Goal: Task Accomplishment & Management: Use online tool/utility

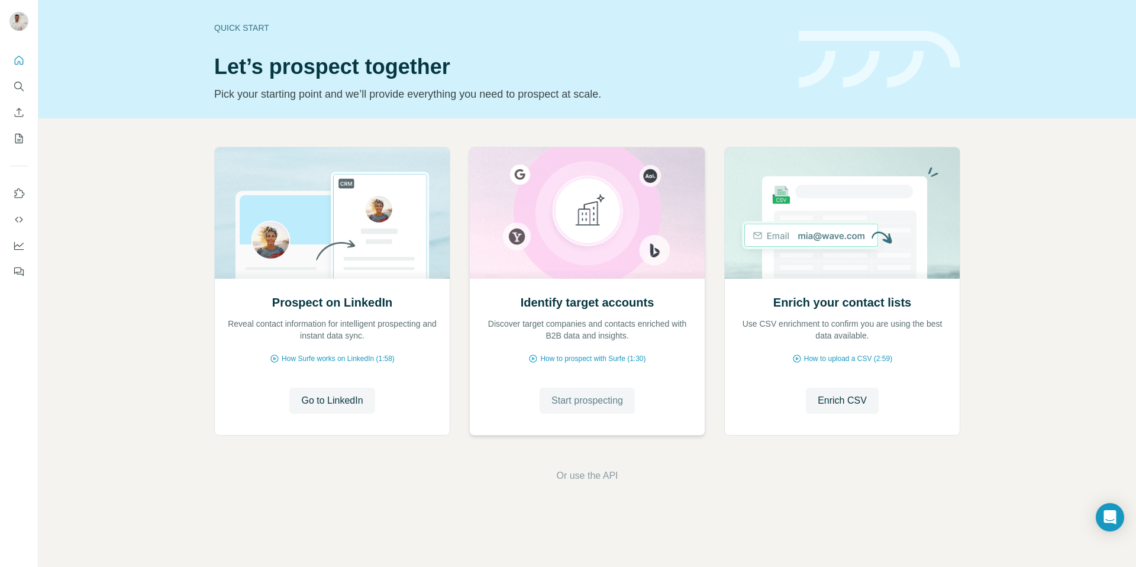
click at [597, 401] on span "Start prospecting" at bounding box center [587, 400] width 72 height 14
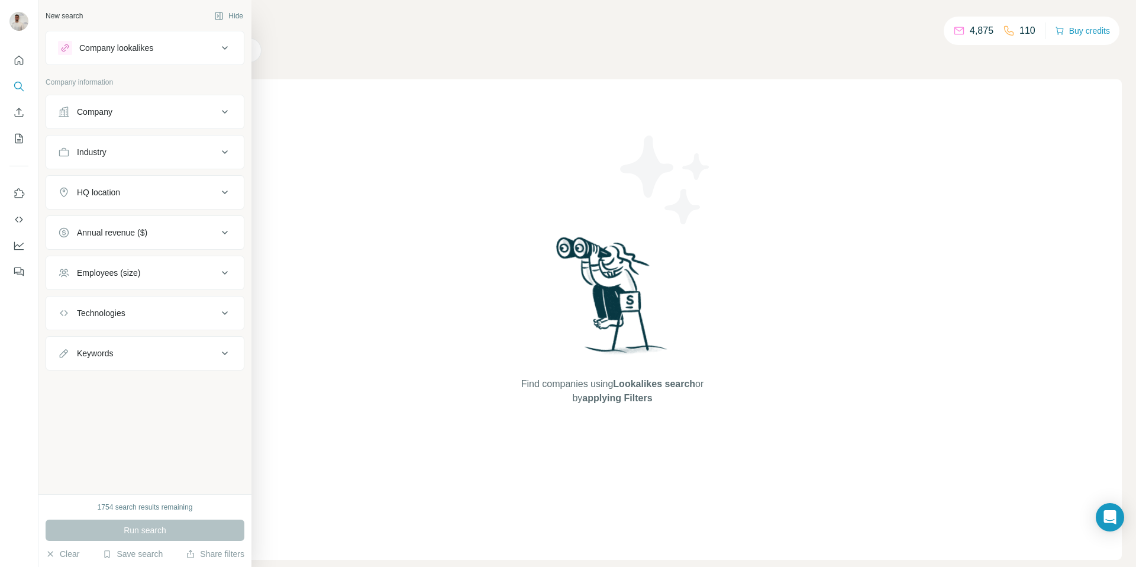
click at [131, 123] on button "Company" at bounding box center [145, 112] width 198 height 28
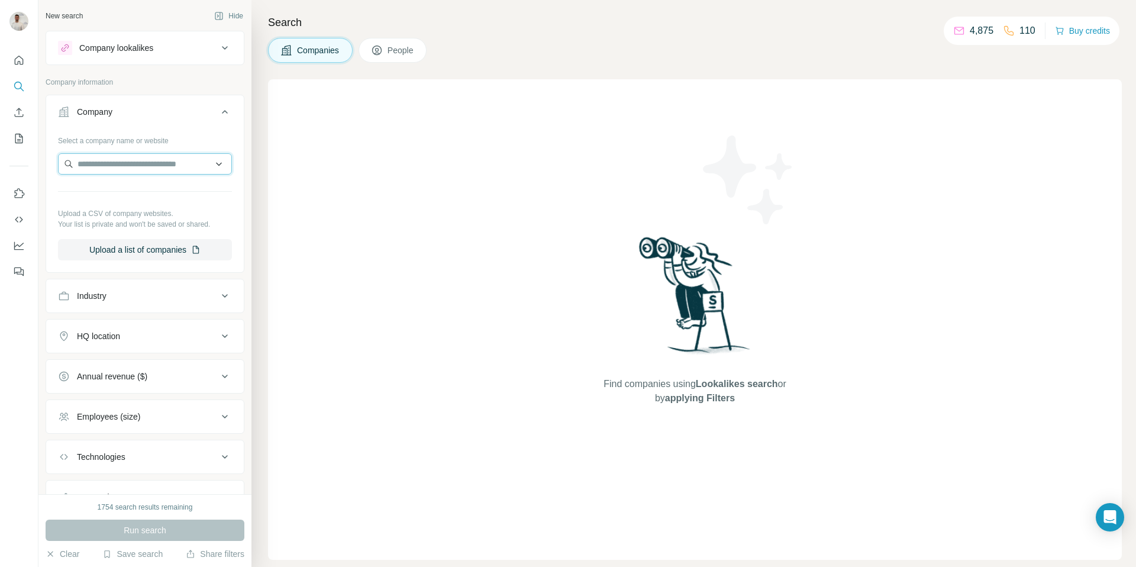
click at [130, 157] on input "text" at bounding box center [145, 163] width 174 height 21
paste input "**********"
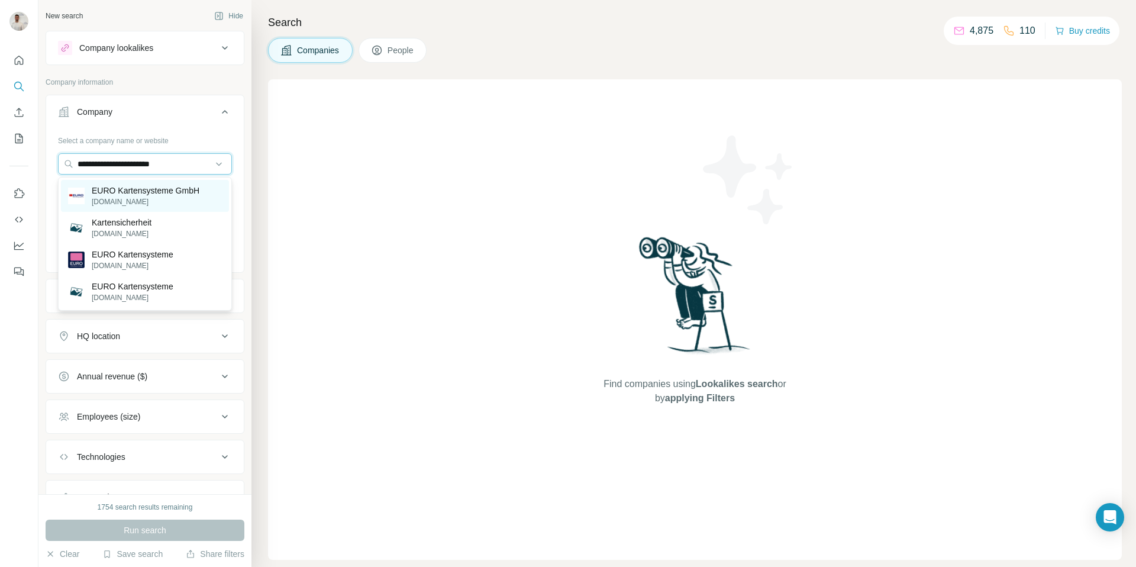
type input "**********"
click at [153, 199] on p "[DOMAIN_NAME]" at bounding box center [146, 201] width 108 height 11
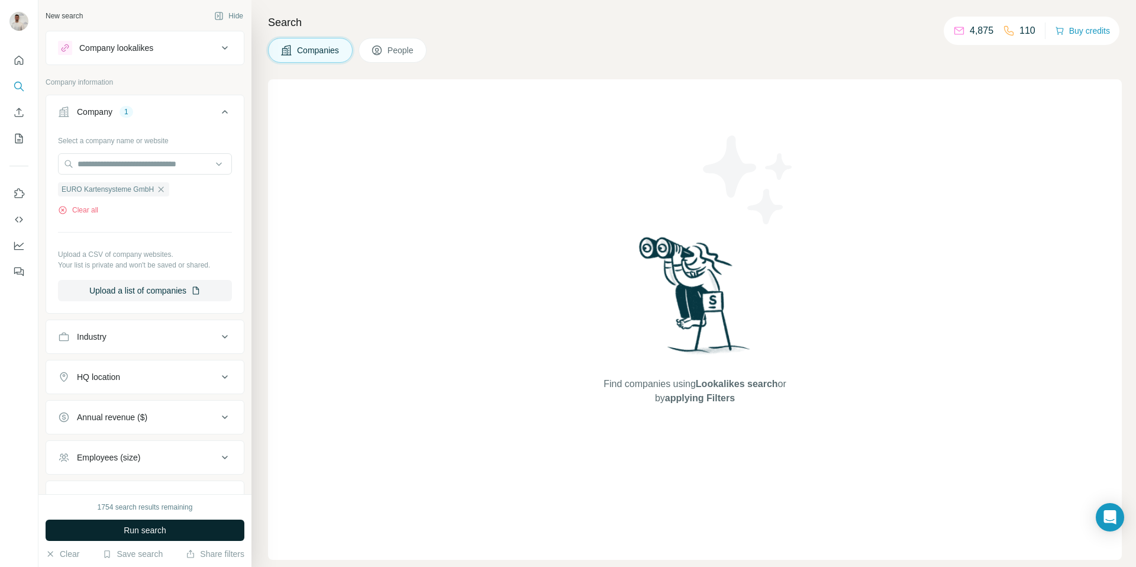
click at [144, 526] on span "Run search" at bounding box center [145, 530] width 43 height 12
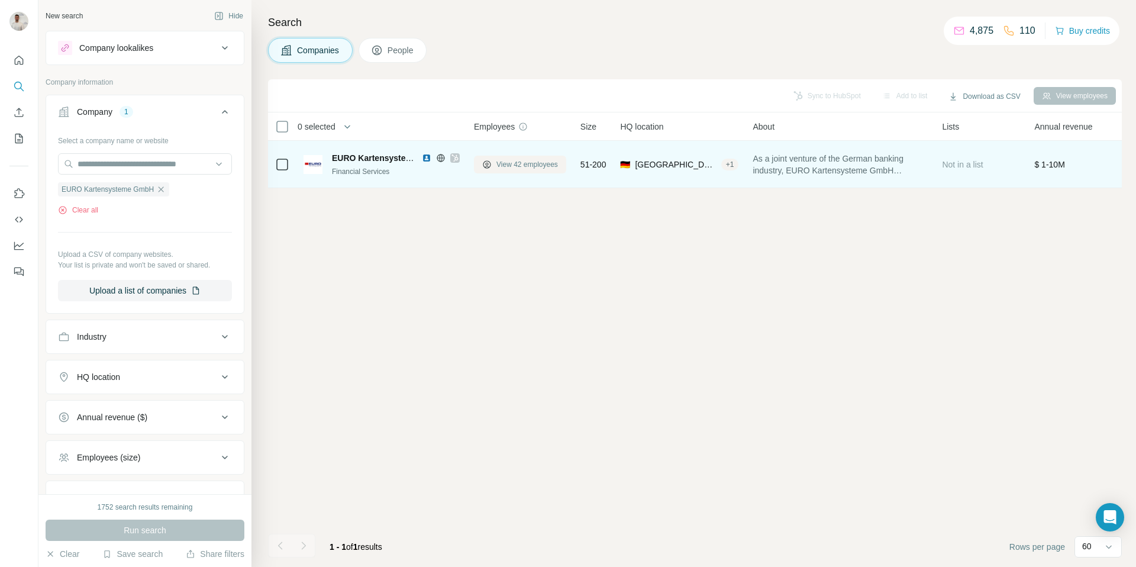
click at [535, 163] on span "View 42 employees" at bounding box center [527, 164] width 62 height 11
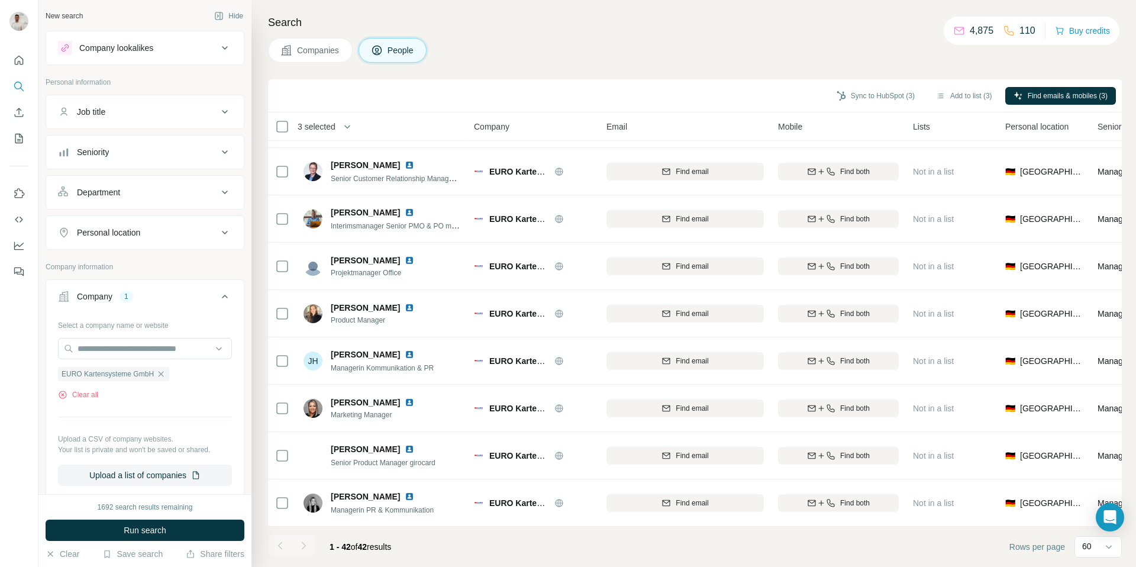
scroll to position [704, 0]
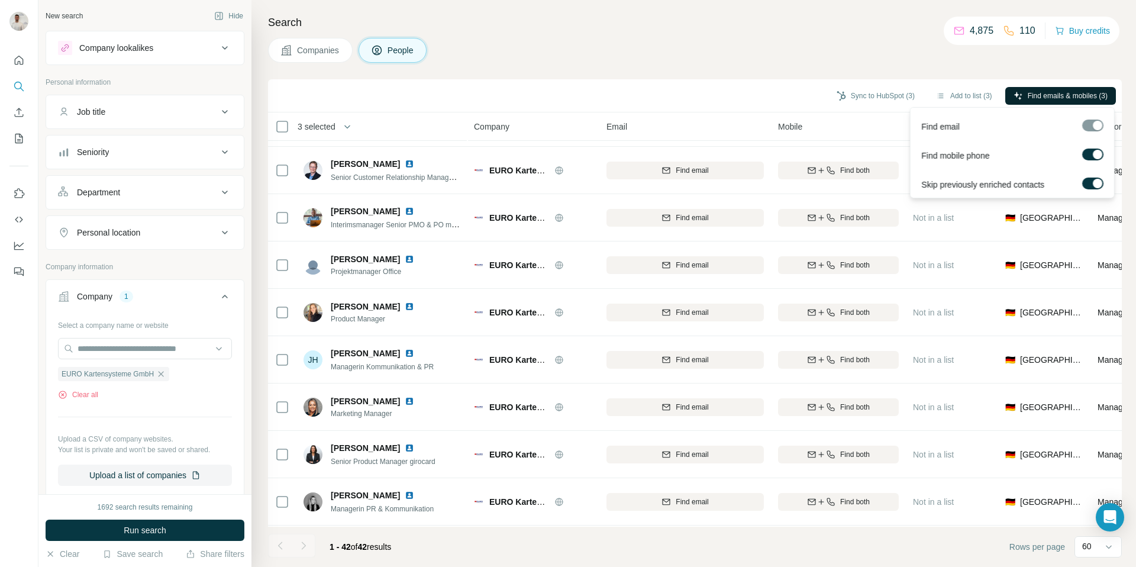
click at [1053, 97] on span "Find emails & mobiles (3)" at bounding box center [1067, 96] width 80 height 11
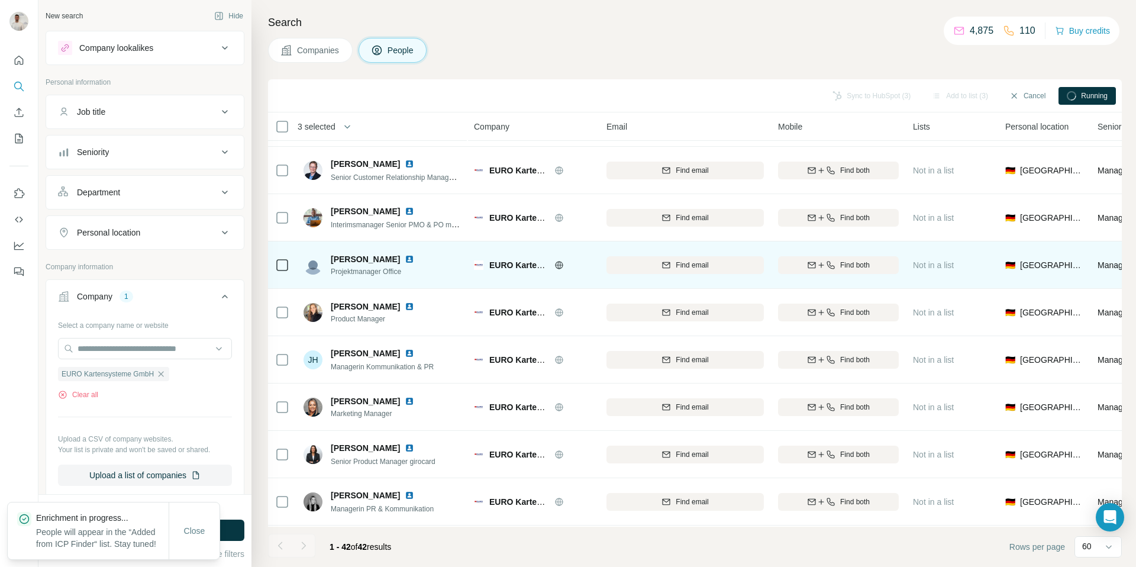
scroll to position [0, 0]
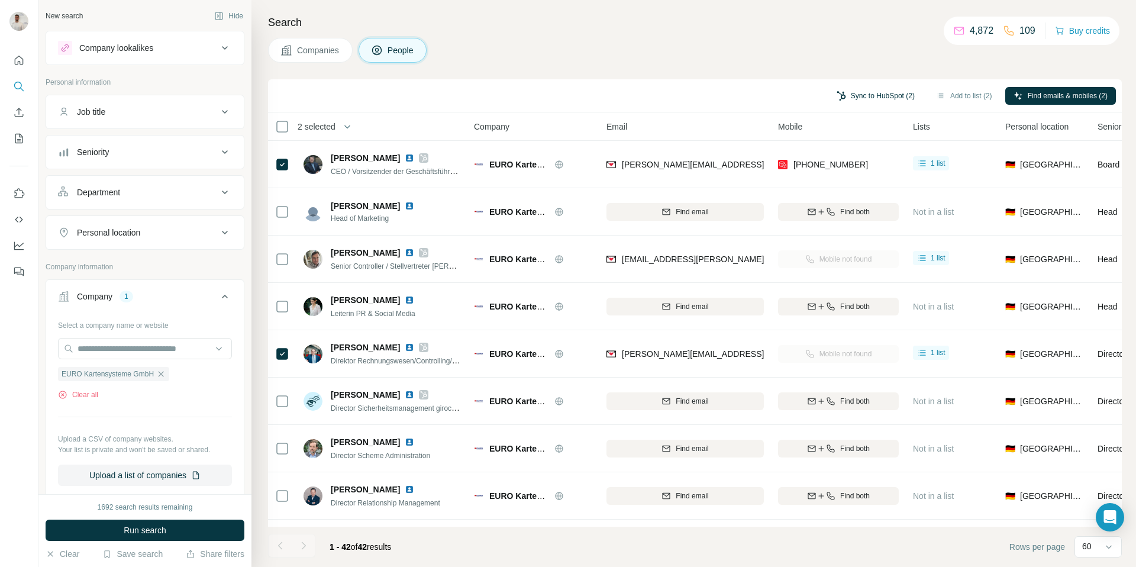
click at [874, 93] on button "Sync to HubSpot (2)" at bounding box center [875, 96] width 95 height 18
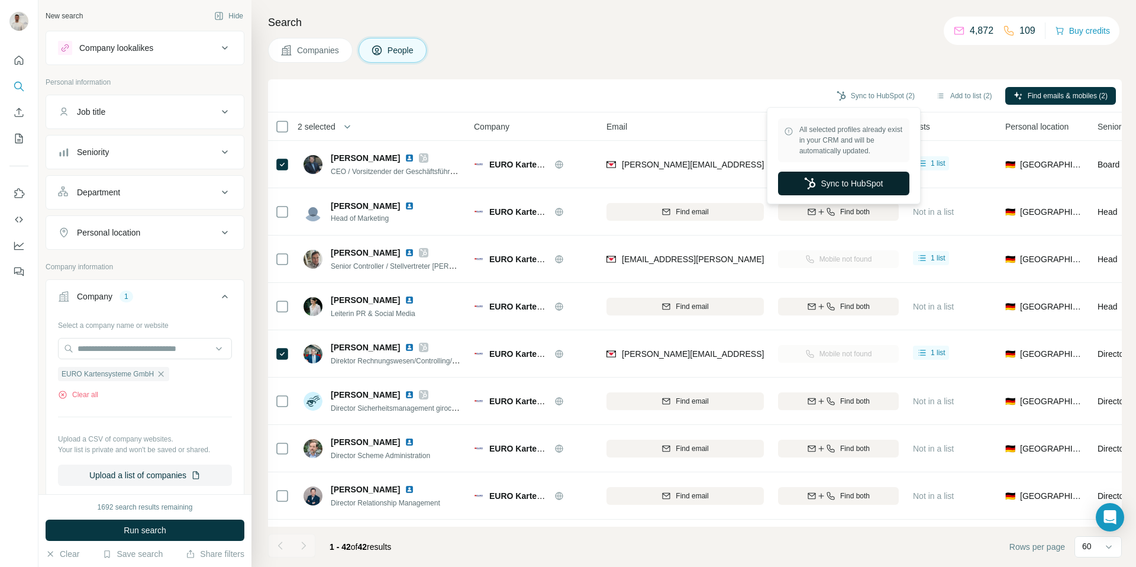
click at [841, 185] on button "Sync to HubSpot" at bounding box center [843, 184] width 131 height 24
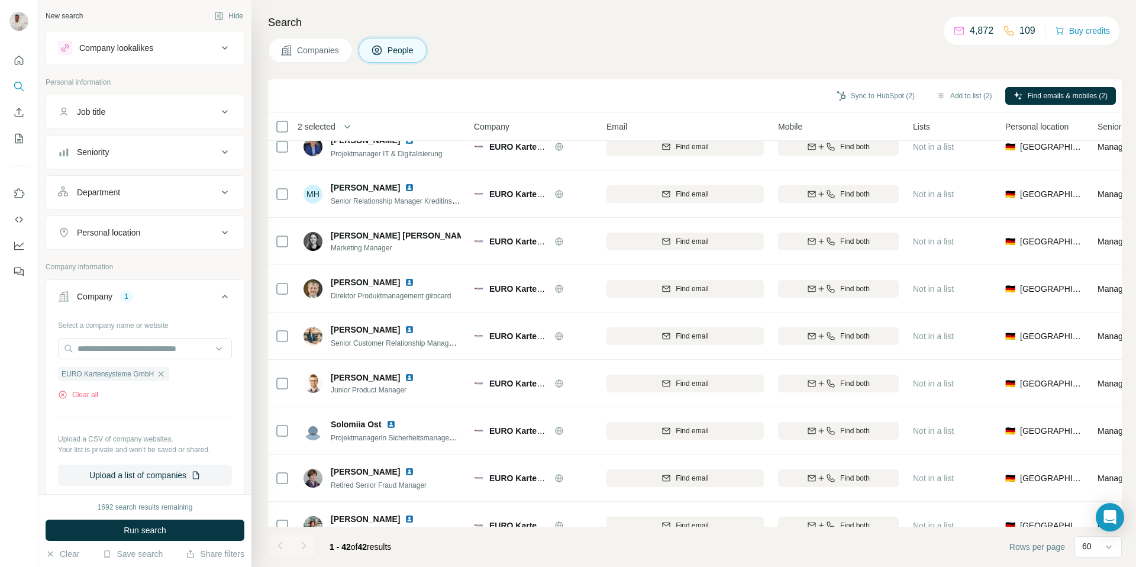
scroll to position [1602, 0]
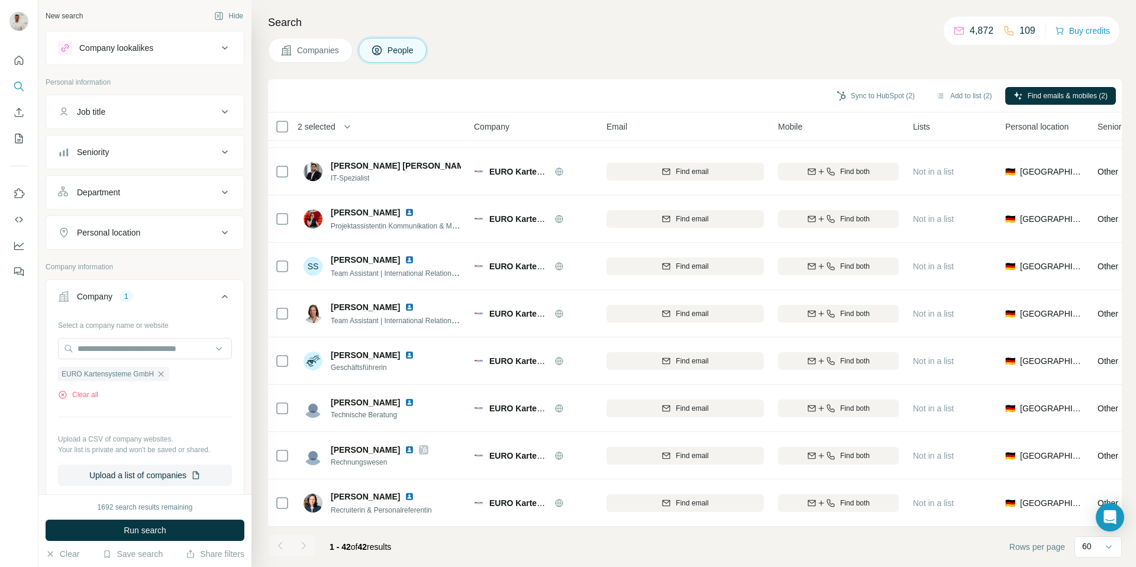
click at [477, 565] on footer "1 - 42 of 42 results Rows per page 60" at bounding box center [695, 546] width 854 height 40
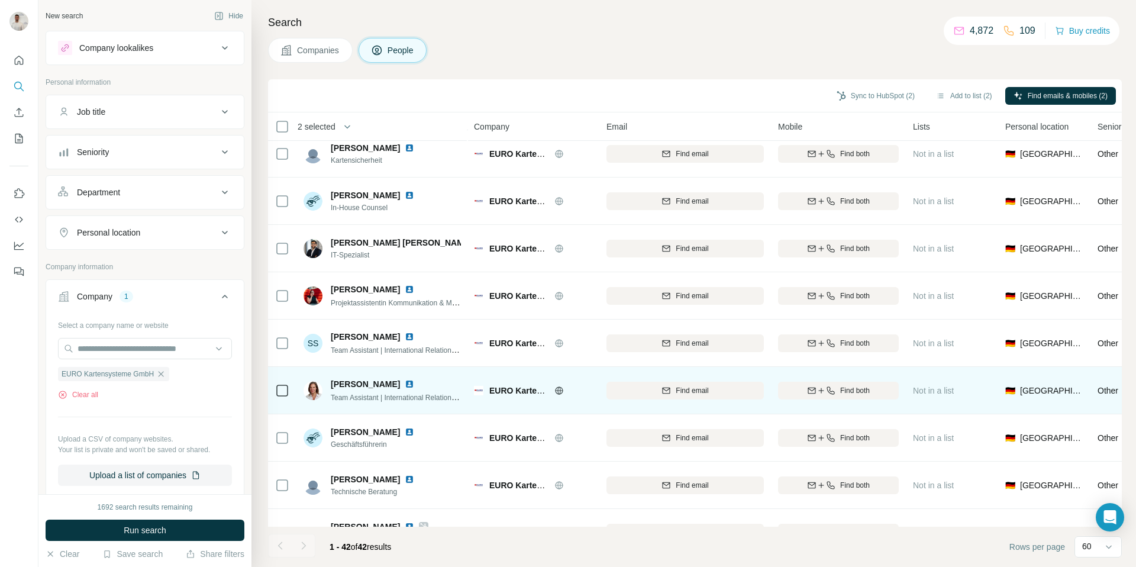
scroll to position [1522, 0]
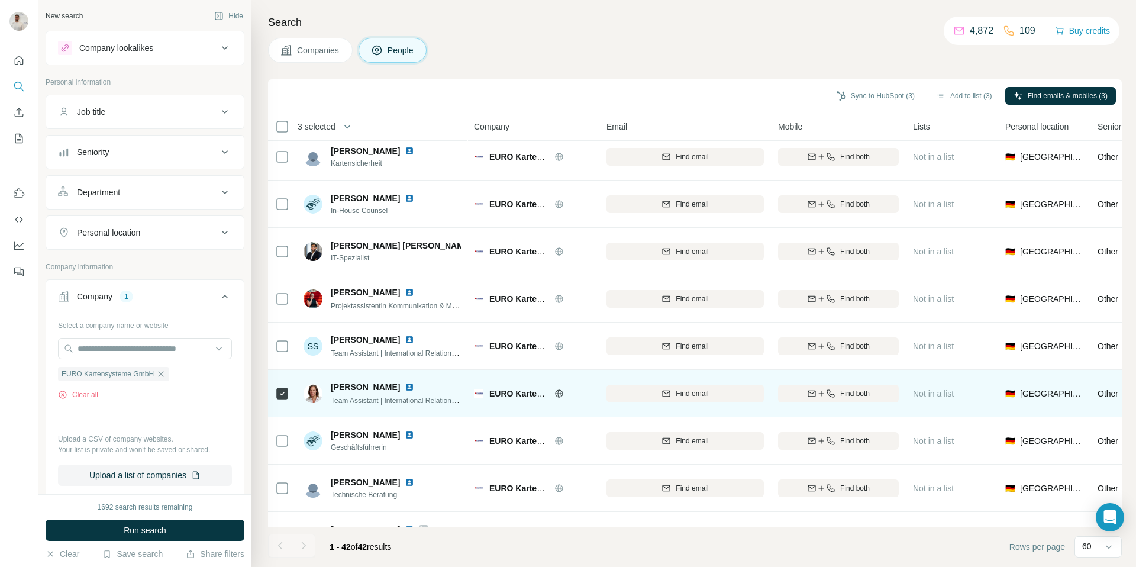
click at [405, 385] on img at bounding box center [409, 386] width 9 height 9
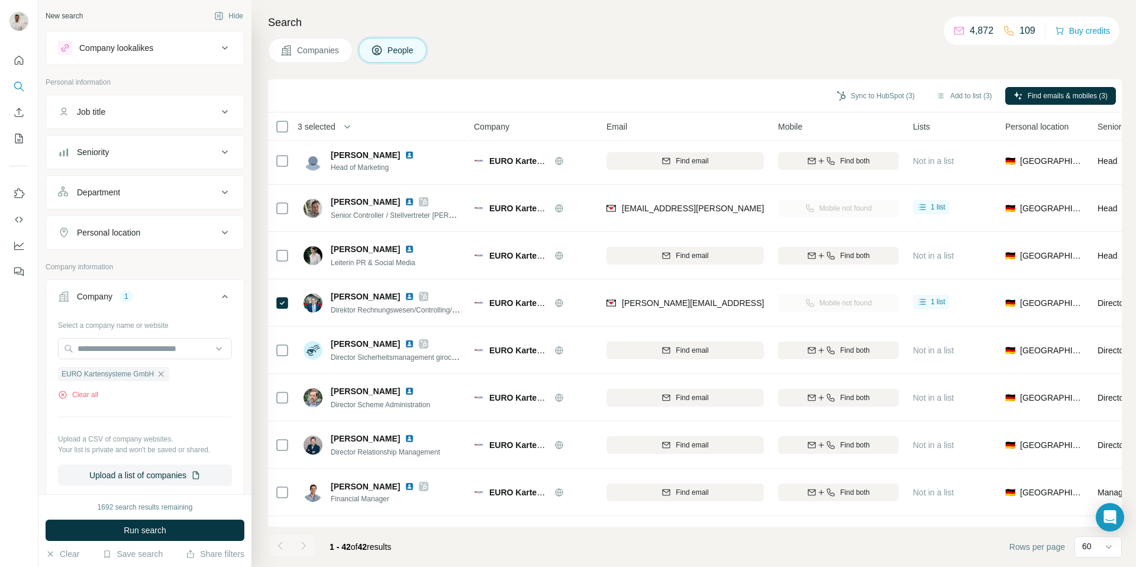
scroll to position [0, 0]
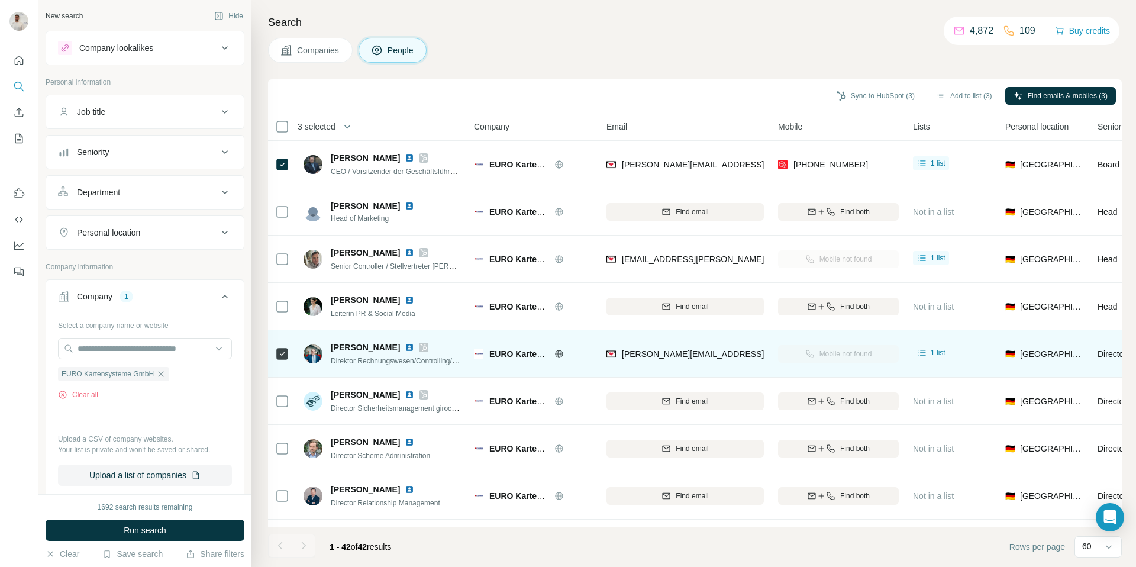
click at [405, 346] on img at bounding box center [409, 346] width 9 height 9
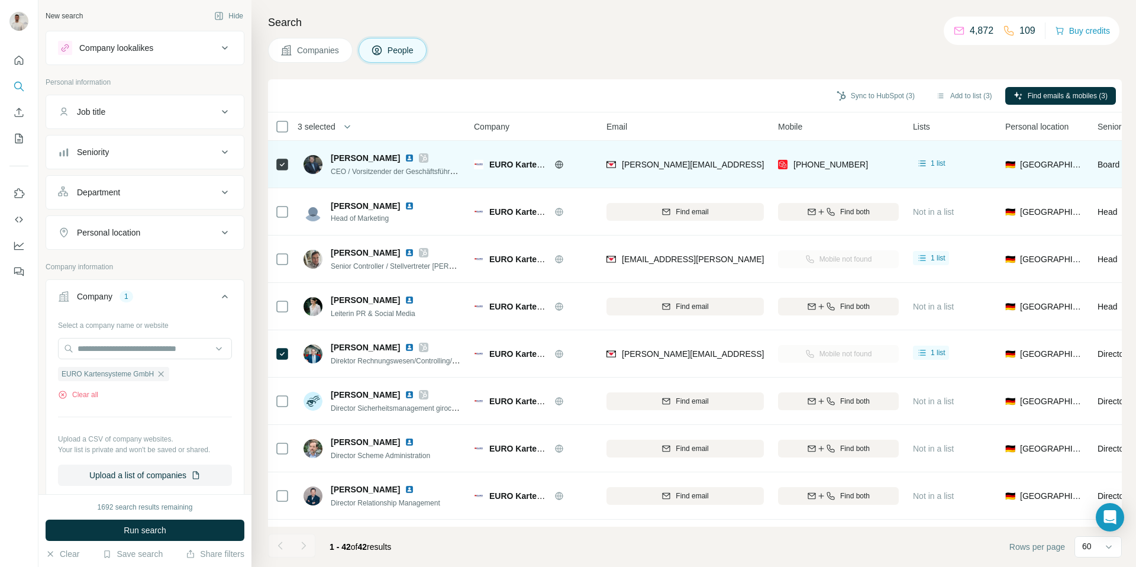
click at [405, 157] on img at bounding box center [409, 157] width 9 height 9
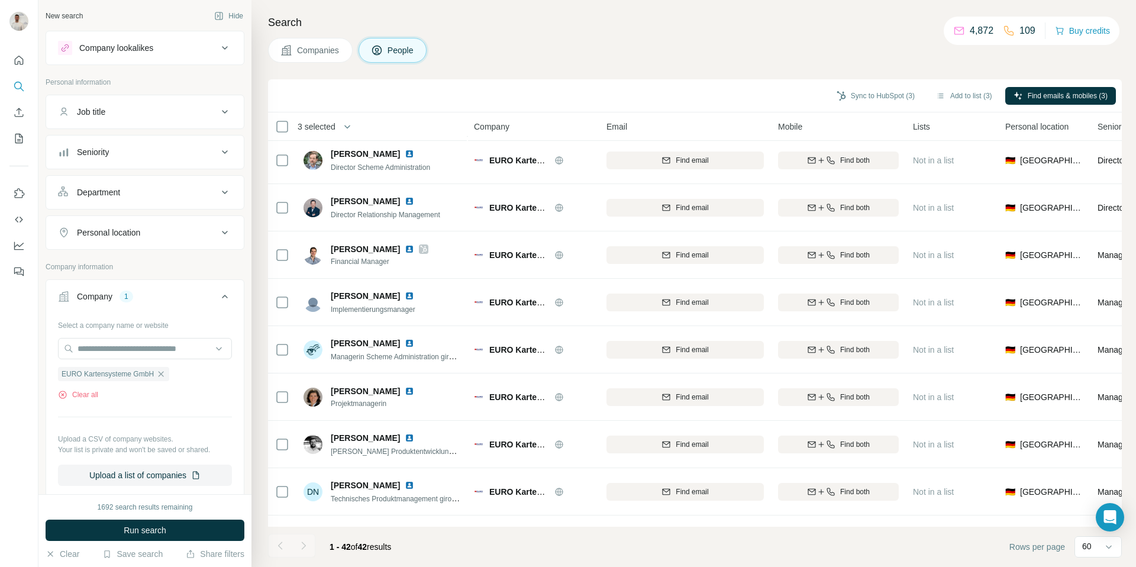
scroll to position [318, 0]
